Goal: Find specific page/section: Find specific page/section

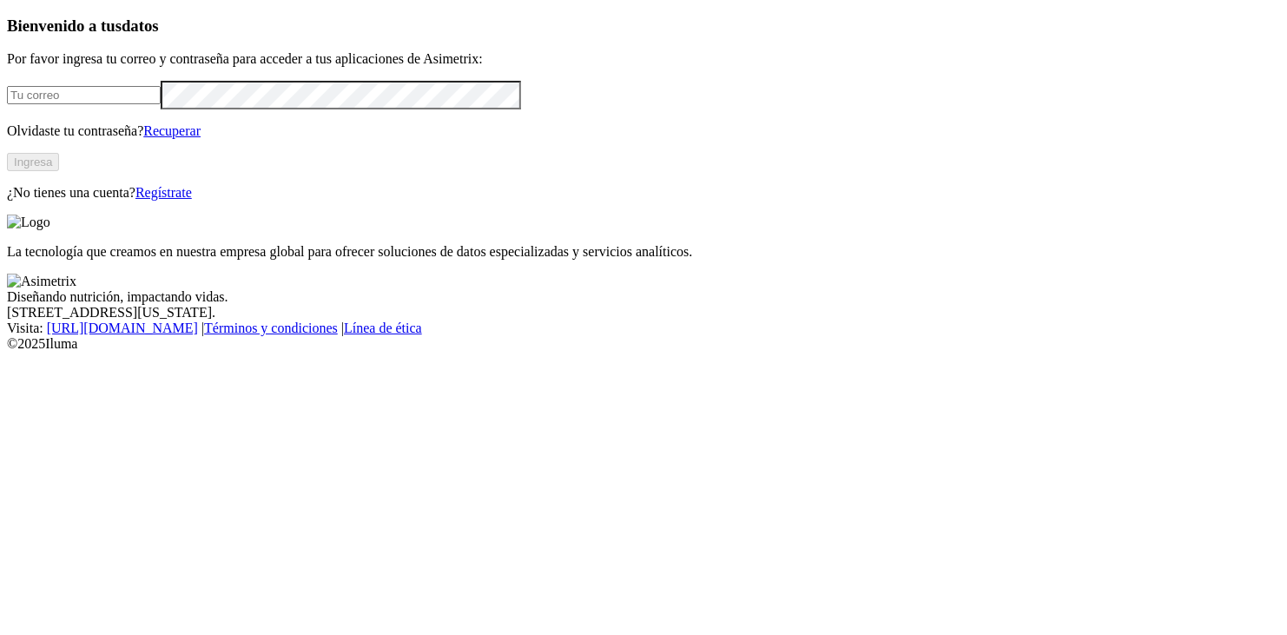
click at [161, 104] on input "email" at bounding box center [84, 95] width 154 height 18
type input "[EMAIL_ADDRESS][DOMAIN_NAME]"
click at [59, 171] on button "Ingresa" at bounding box center [33, 162] width 52 height 18
